Goal: Find specific page/section: Find specific page/section

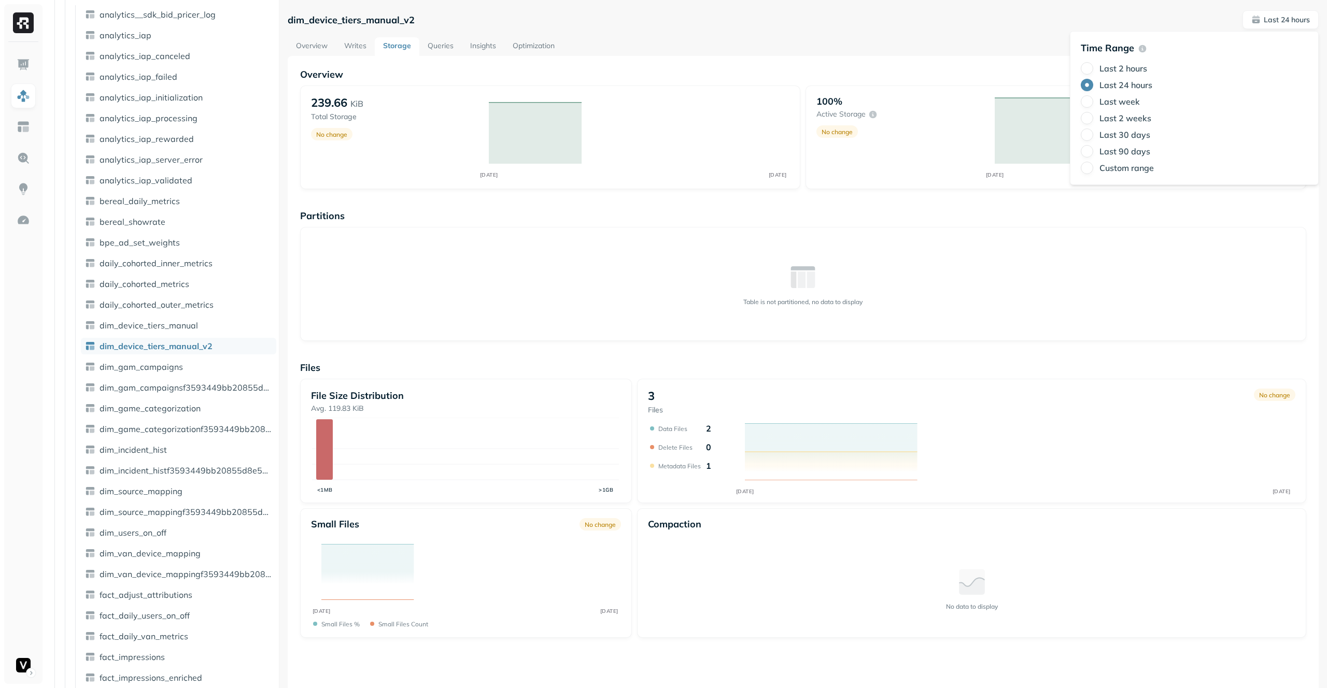
scroll to position [138, 0]
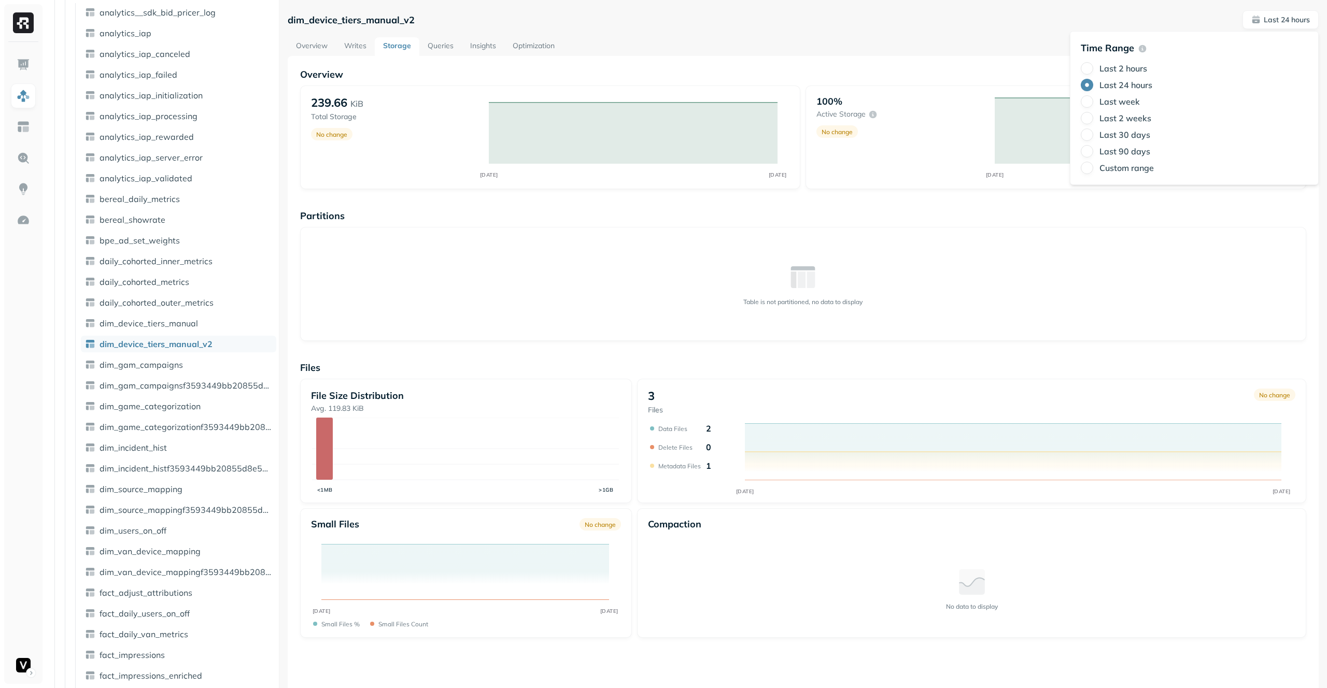
click at [1137, 156] on div "Last 90 days" at bounding box center [1193, 151] width 227 height 12
click at [1138, 153] on label "Last 90 days" at bounding box center [1124, 151] width 51 height 10
click at [1093, 153] on button "Last 90 days" at bounding box center [1086, 151] width 12 height 12
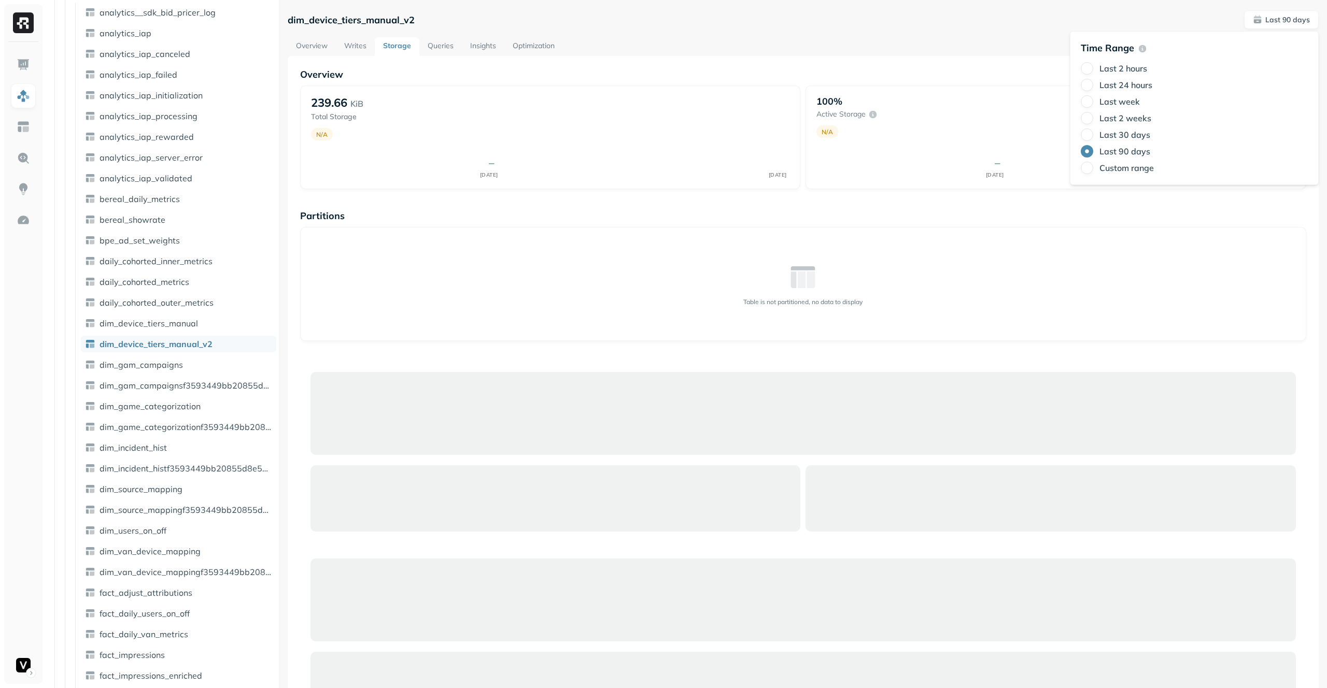
click at [850, 58] on div "Overview 239.66 KiB Total Storage N/A JUN 02 AUG 31 100% Active storage N/A JUN…" at bounding box center [803, 559] width 1031 height 1006
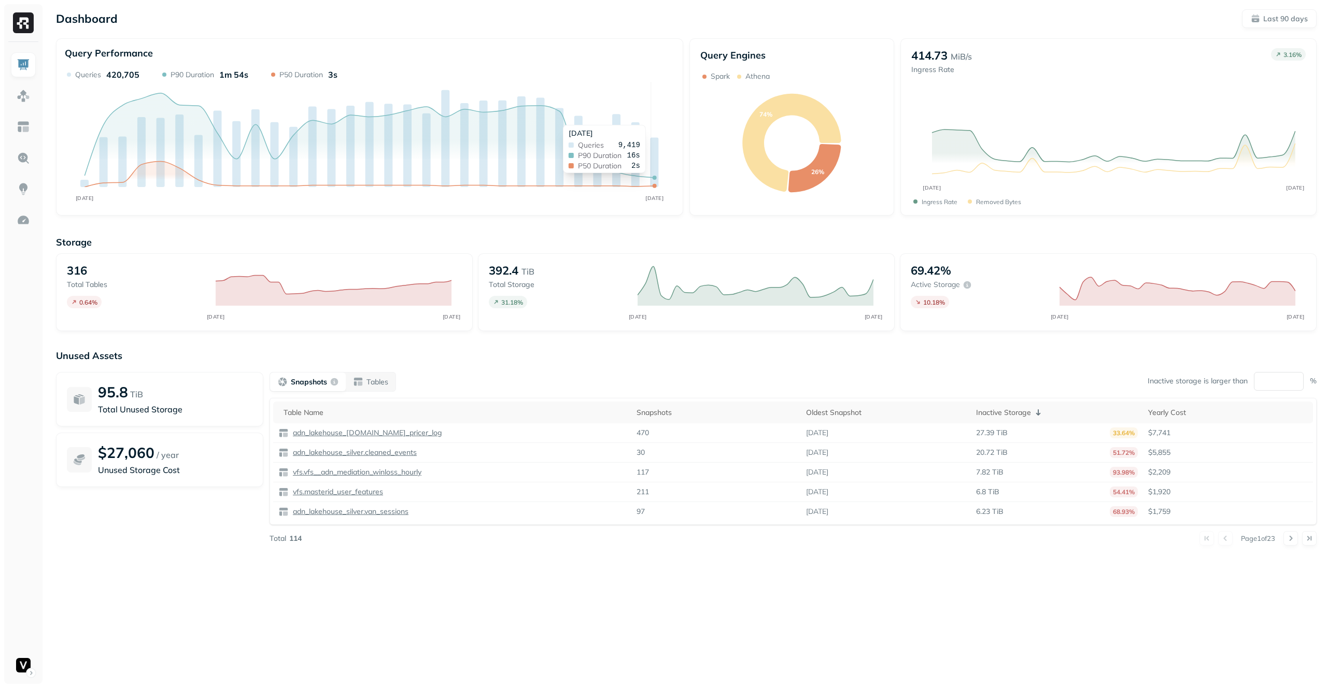
click at [994, 357] on p "Unused Assets" at bounding box center [686, 356] width 1260 height 12
click at [377, 372] on div "Snapshots Tables" at bounding box center [332, 382] width 126 height 20
click at [375, 378] on p "Tables" at bounding box center [377, 382] width 22 height 10
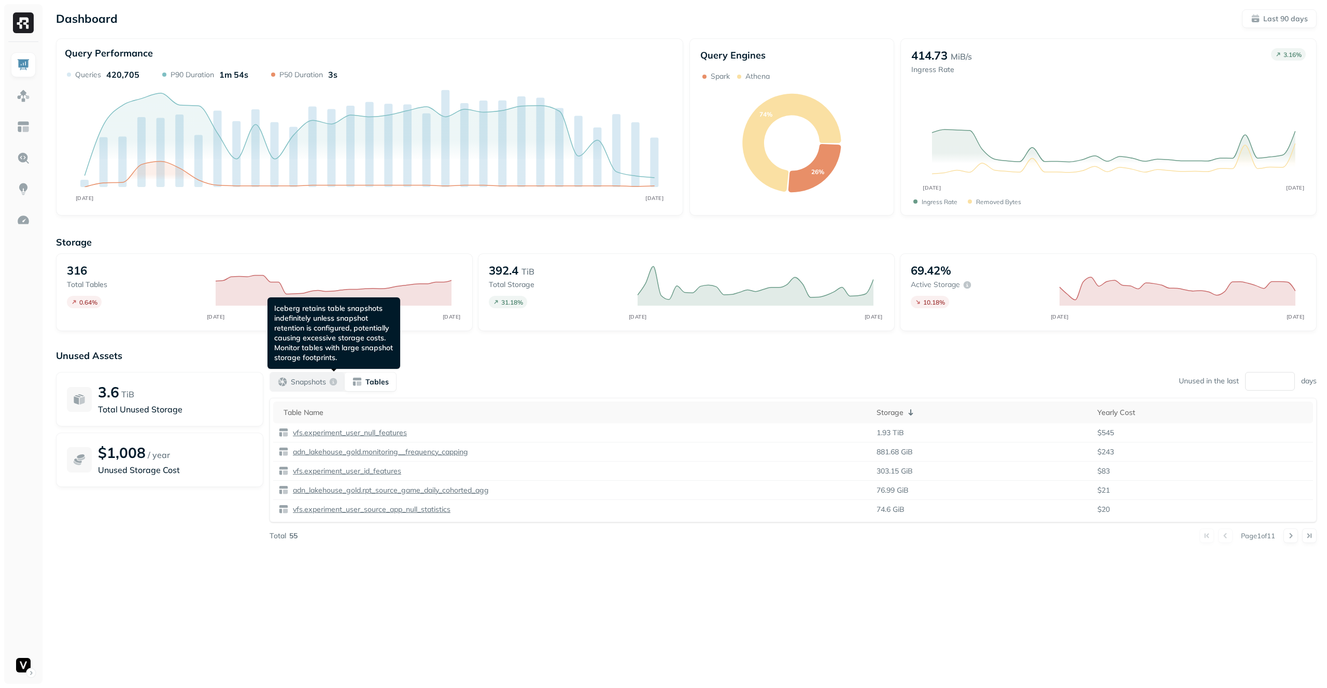
click at [324, 377] on p "Snapshots" at bounding box center [308, 382] width 35 height 10
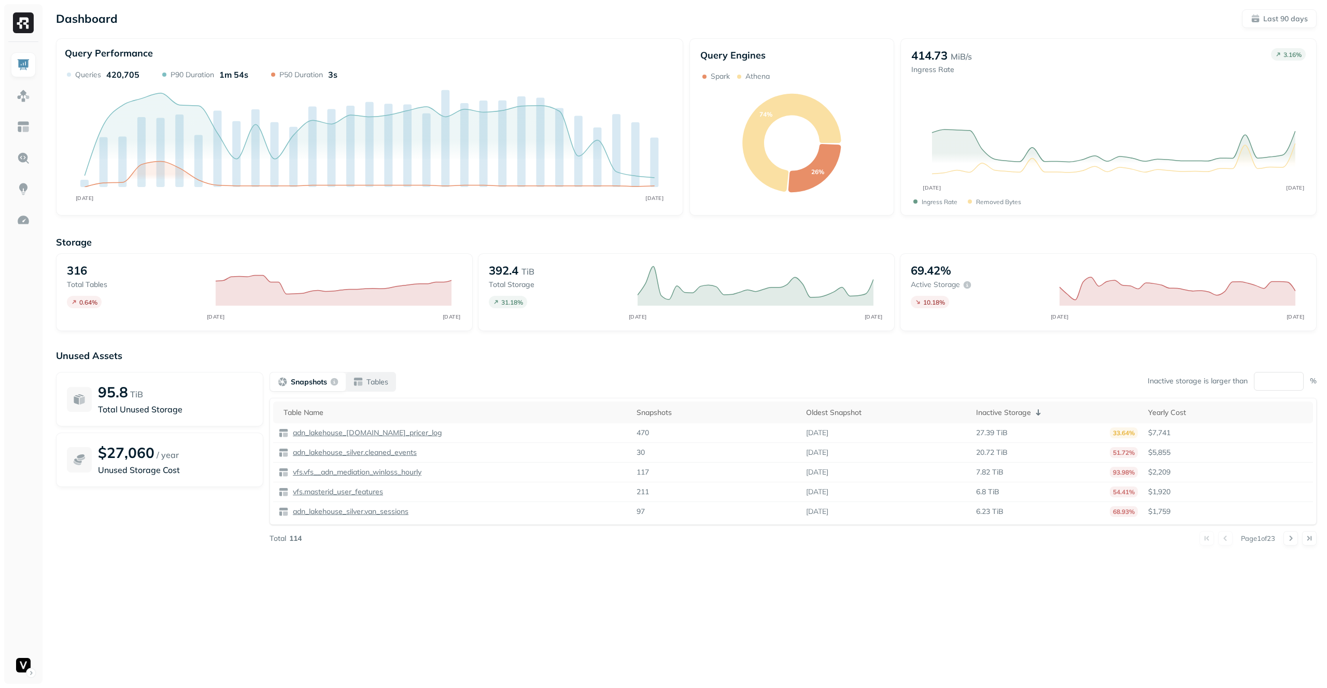
click at [375, 379] on p "Tables" at bounding box center [377, 382] width 22 height 10
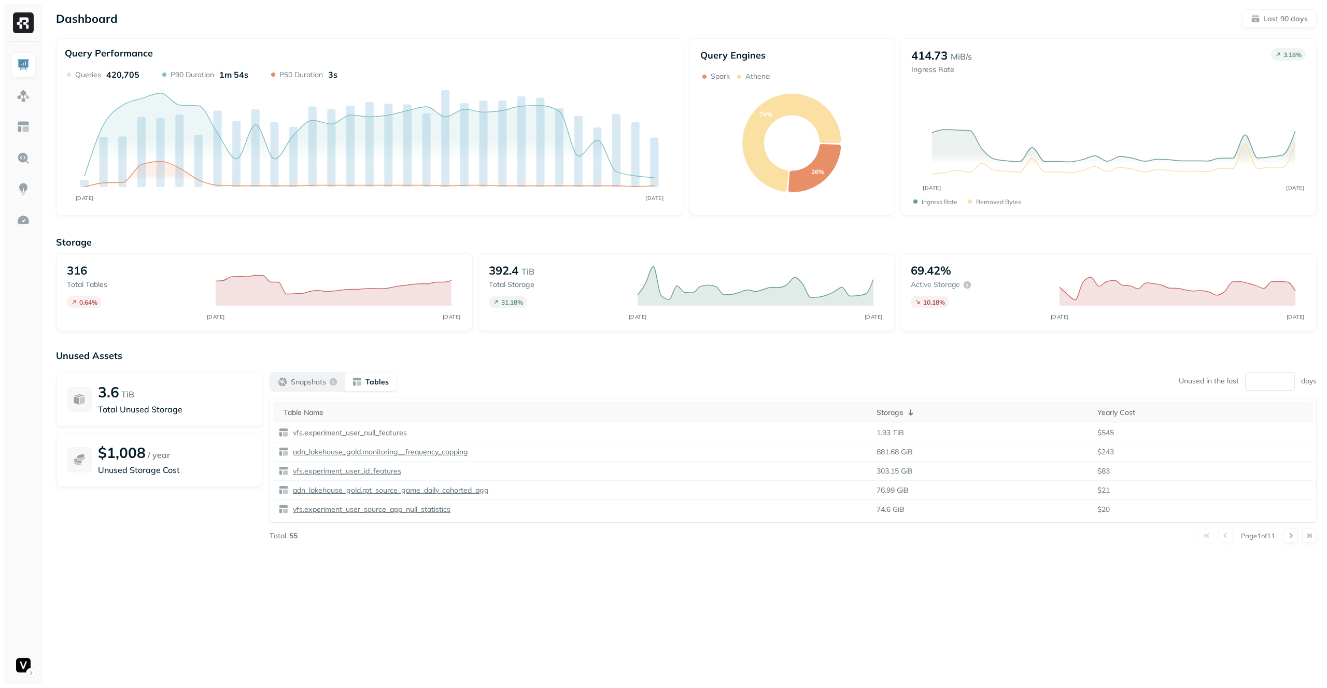
click at [299, 378] on p "Snapshots" at bounding box center [308, 382] width 35 height 10
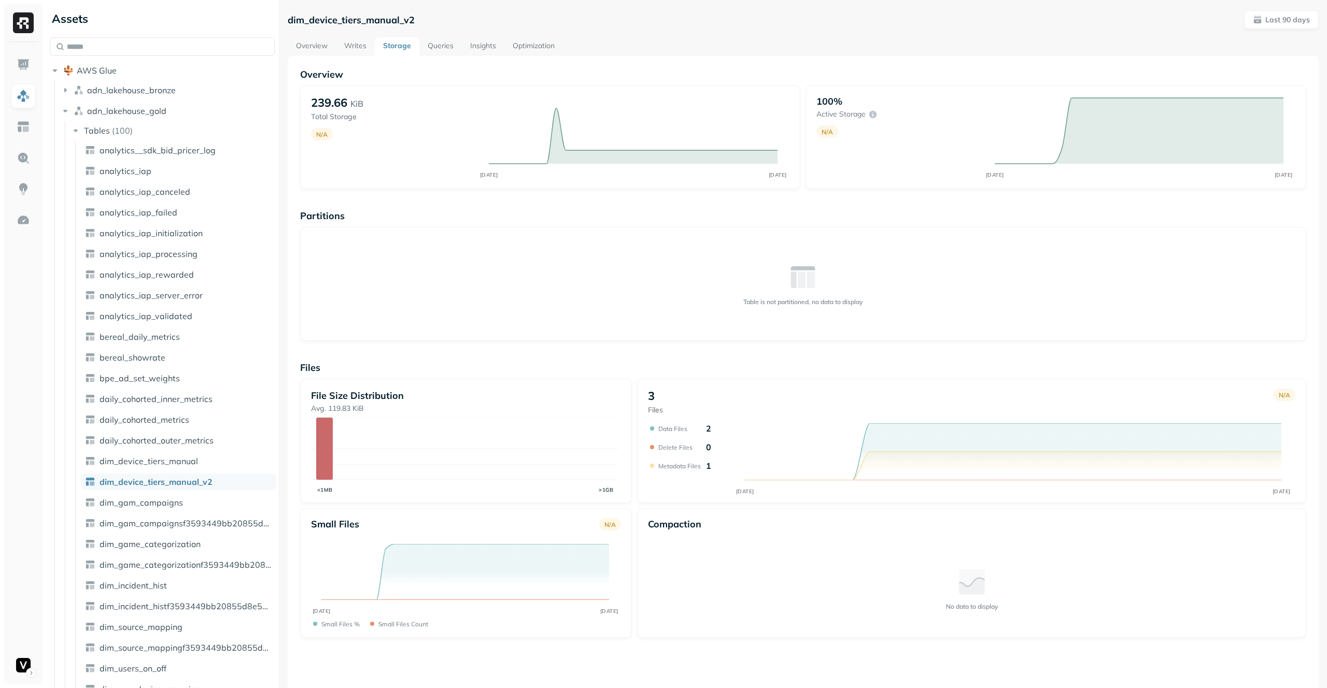
scroll to position [138, 0]
